Goal: Book appointment/travel/reservation

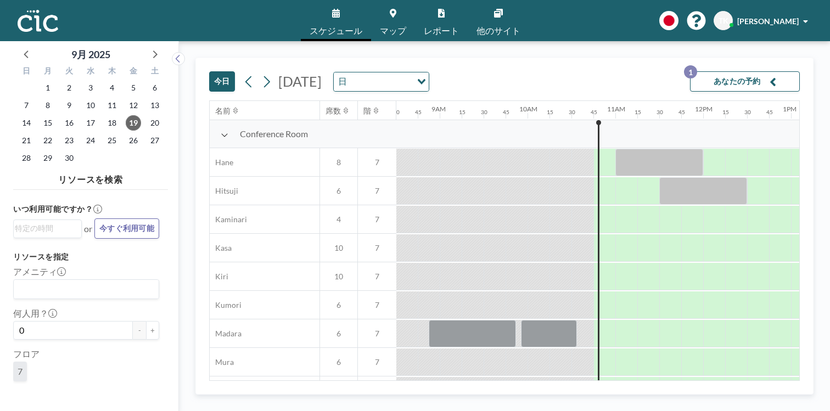
scroll to position [0, 749]
click at [147, 48] on icon at bounding box center [154, 54] width 14 height 14
click at [61, 98] on span "7" at bounding box center [68, 105] width 15 height 15
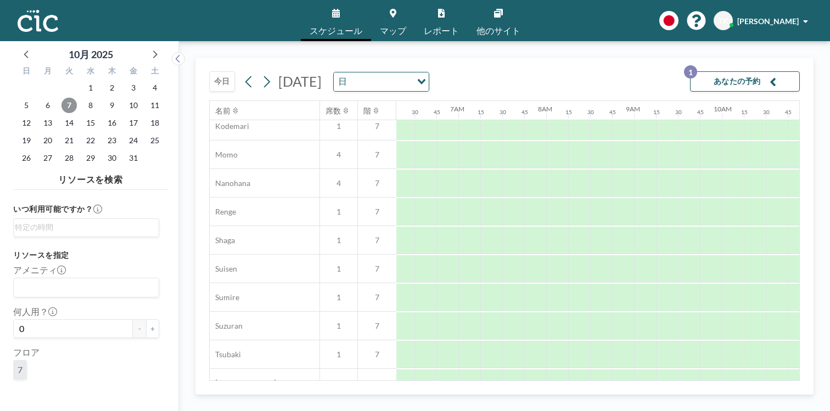
scroll to position [553, 553]
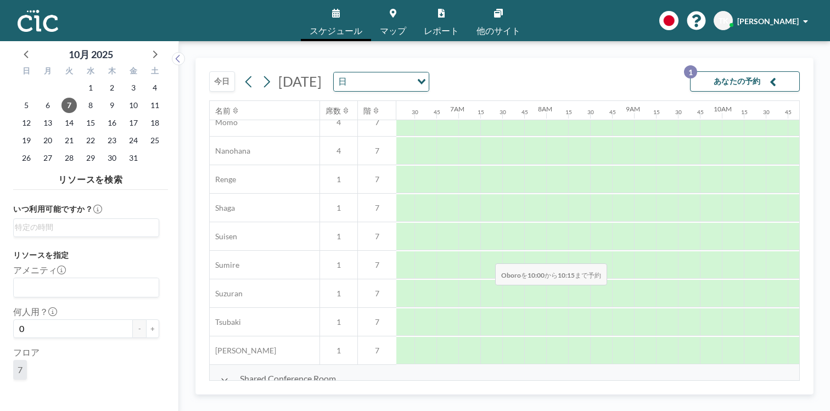
click at [722, 393] on div at bounding box center [733, 406] width 22 height 27
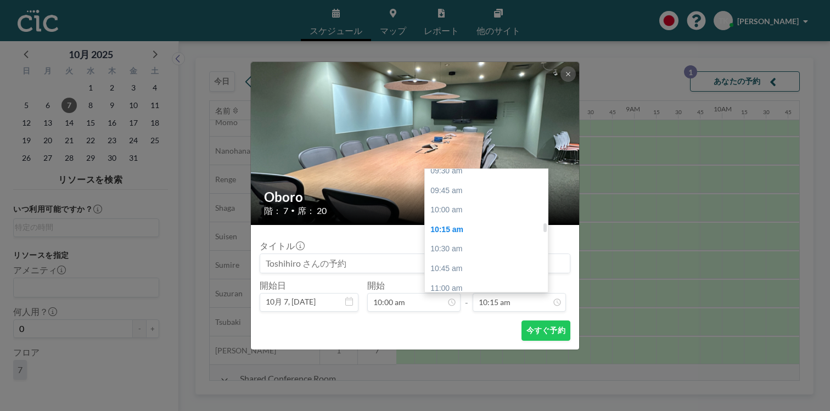
scroll to position [764, 0]
click at [496, 342] on div "12:00 pm" at bounding box center [486, 352] width 123 height 20
type input "12:00 pm"
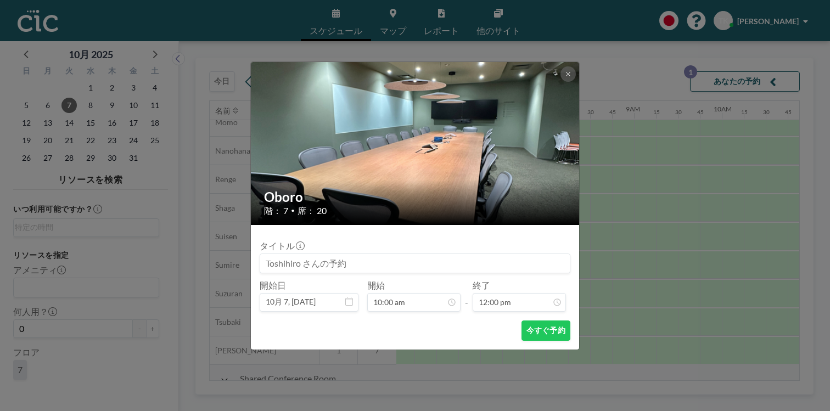
scroll to position [841, 0]
click at [525, 320] on button "今すぐ予約" at bounding box center [545, 330] width 49 height 20
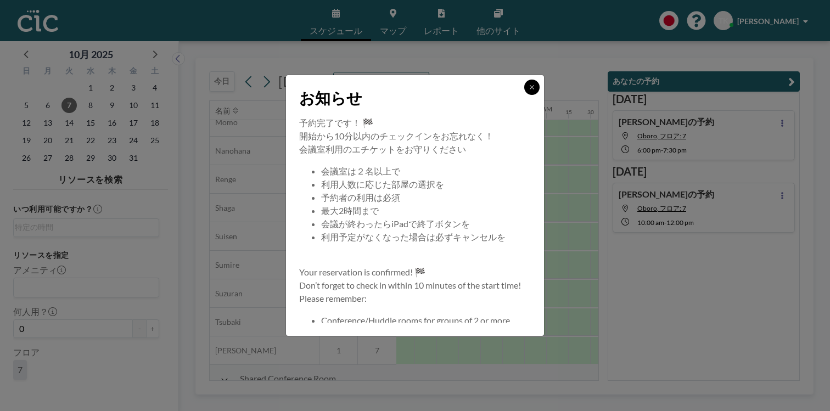
click at [524, 95] on button at bounding box center [531, 87] width 15 height 15
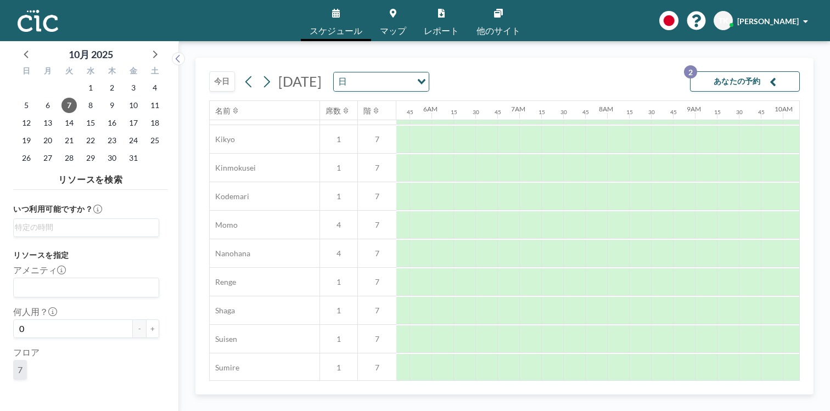
scroll to position [553, 492]
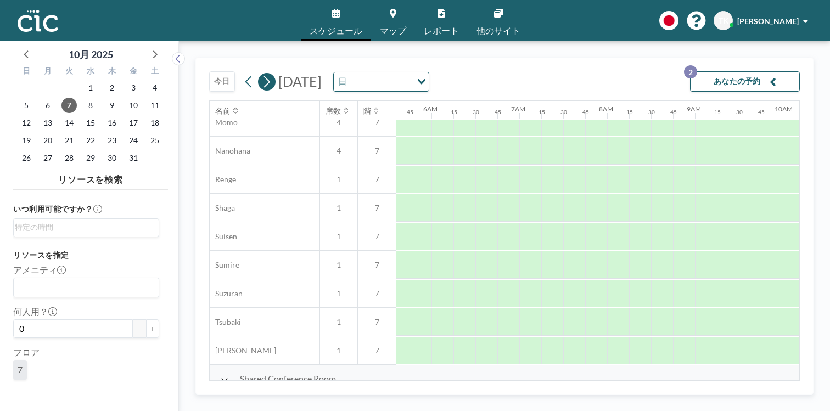
click at [261, 74] on icon at bounding box center [266, 82] width 10 height 16
click at [264, 76] on icon at bounding box center [267, 82] width 6 height 12
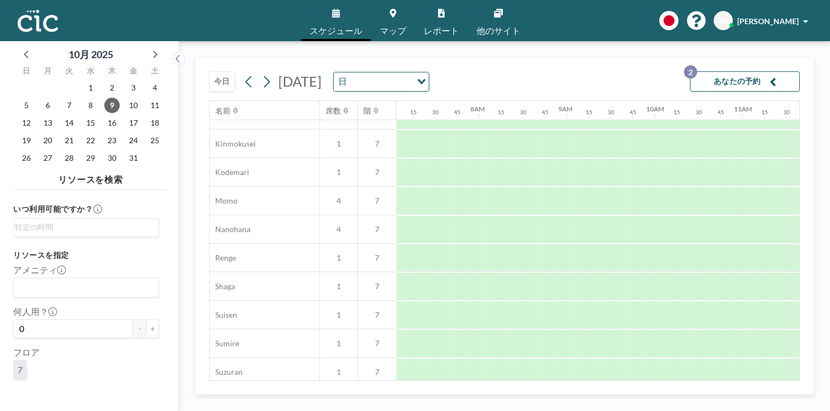
scroll to position [553, 620]
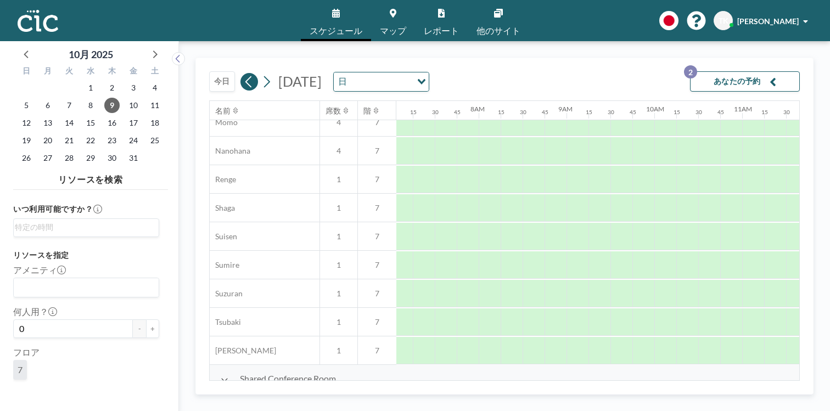
click at [244, 74] on icon at bounding box center [249, 82] width 10 height 16
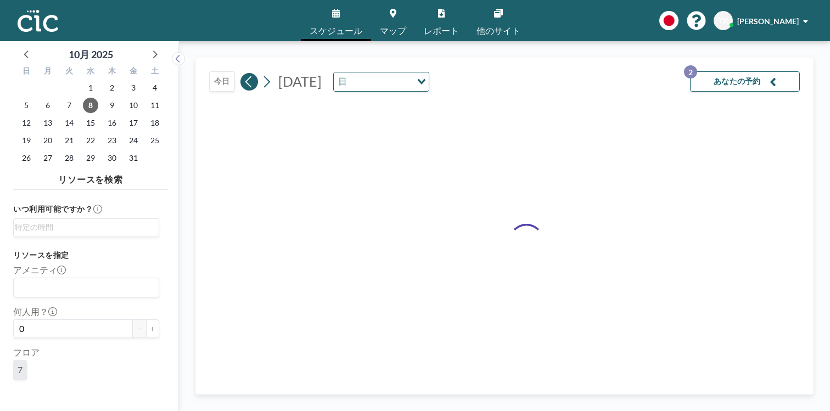
click at [244, 74] on icon at bounding box center [249, 82] width 10 height 16
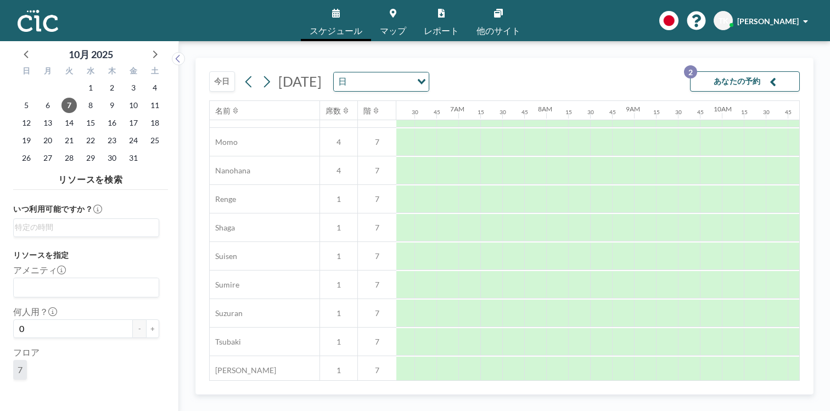
scroll to position [553, 553]
